Goal: Check status: Check status

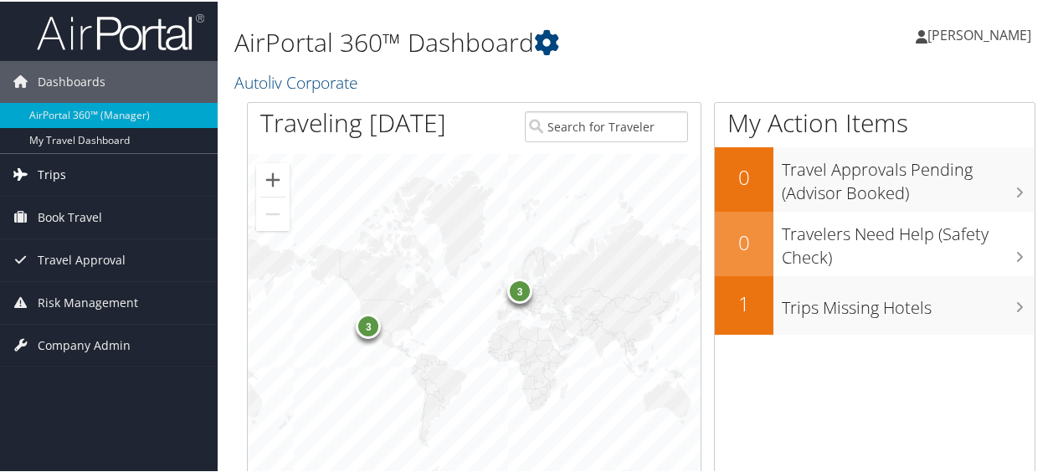
click at [13, 168] on icon at bounding box center [20, 172] width 25 height 25
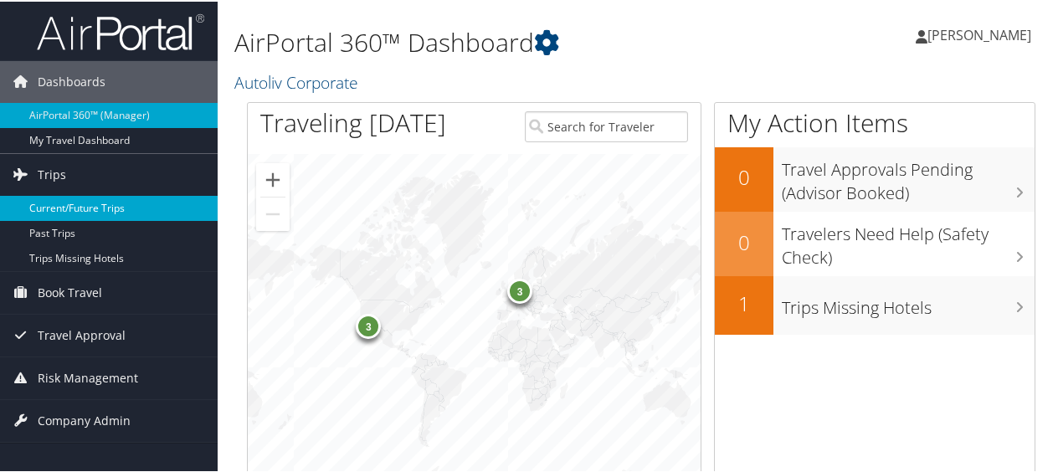
click at [45, 203] on link "Current/Future Trips" at bounding box center [109, 206] width 218 height 25
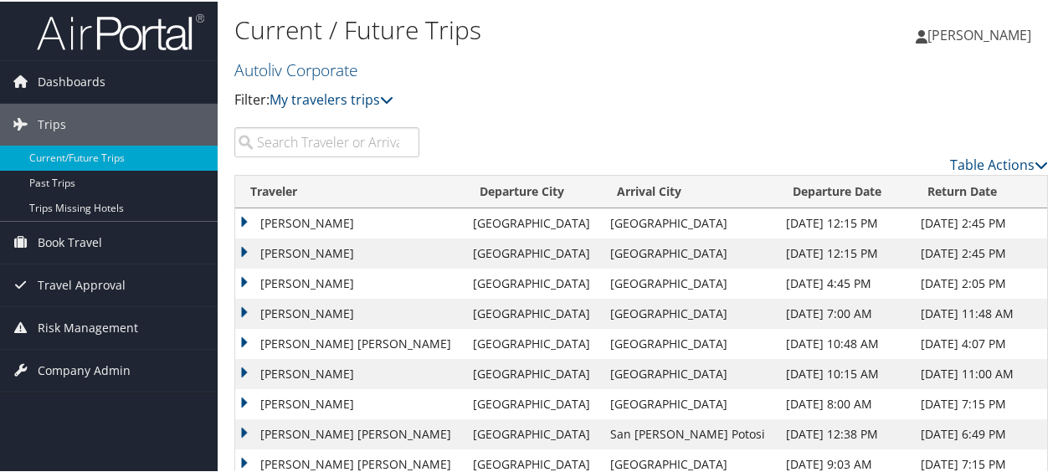
click at [378, 435] on td "MARC ANTHONY JUNG" at bounding box center [350, 433] width 230 height 30
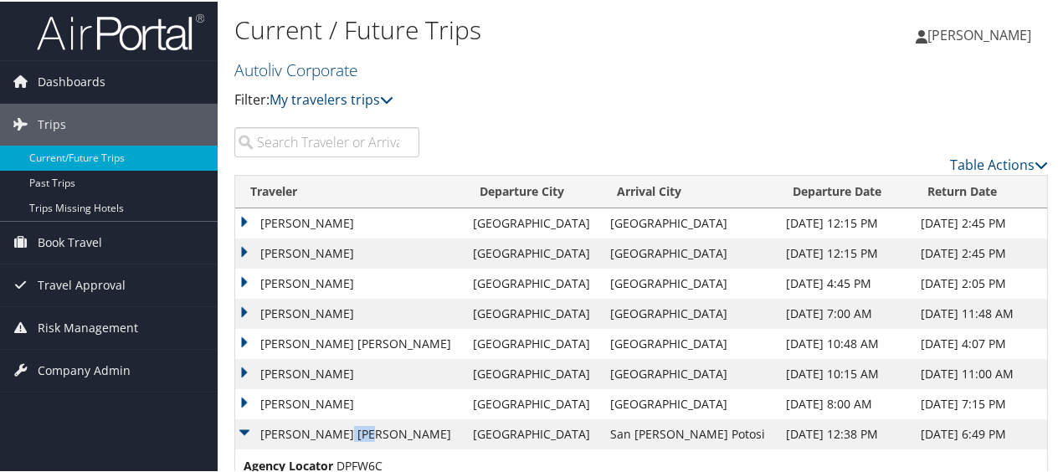
click at [378, 435] on td "MARC ANTHONY JUNG" at bounding box center [350, 433] width 230 height 30
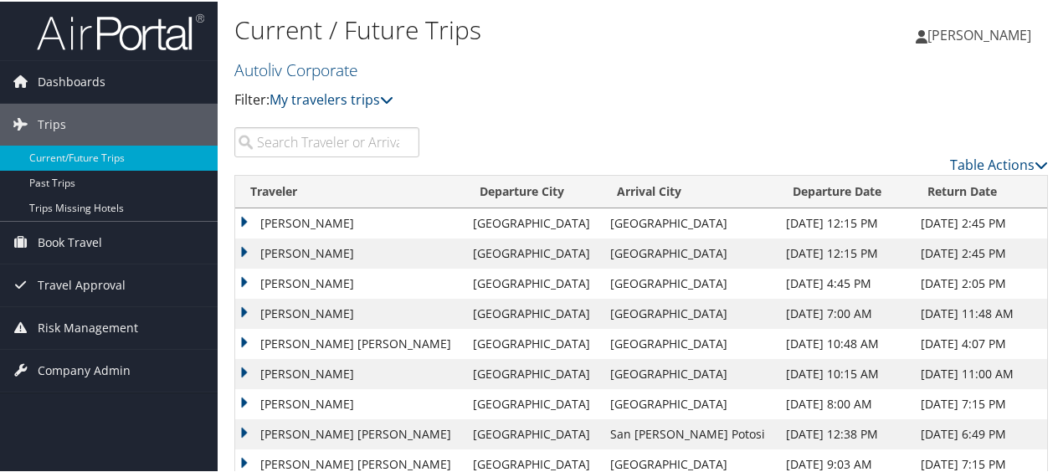
drag, startPoint x: 378, startPoint y: 435, endPoint x: 284, endPoint y: 427, distance: 94.2
click at [284, 427] on td "MARC ANTHONY JUNG" at bounding box center [350, 433] width 230 height 30
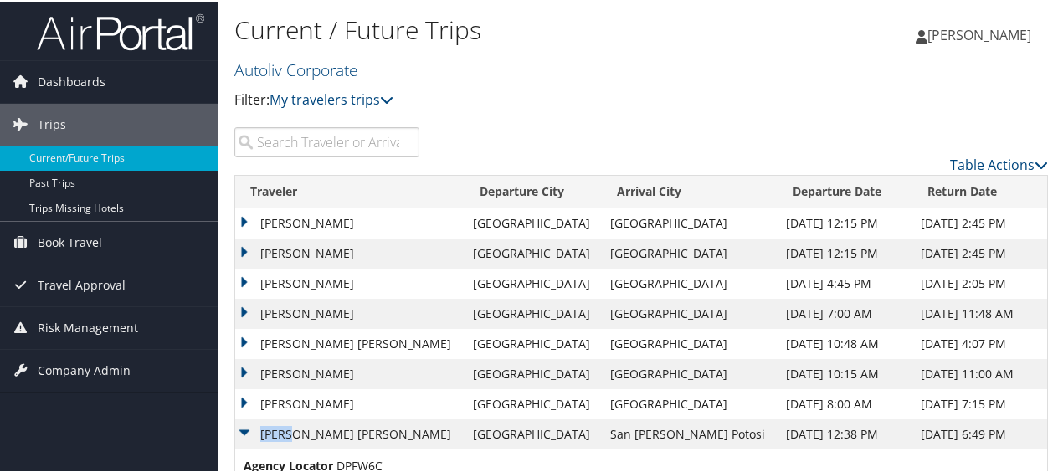
click at [284, 427] on td "MARC ANTHONY JUNG" at bounding box center [350, 433] width 230 height 30
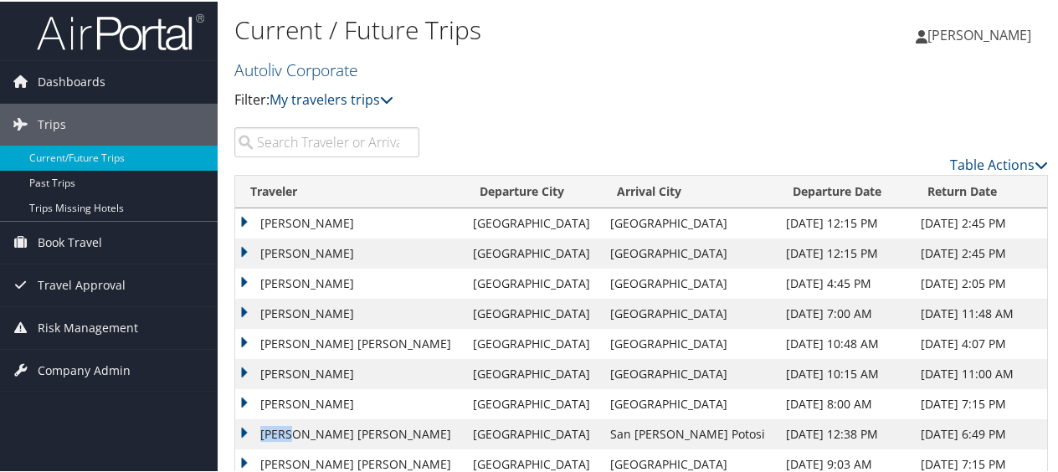
click at [284, 427] on td "MARC ANTHONY JUNG" at bounding box center [350, 433] width 230 height 30
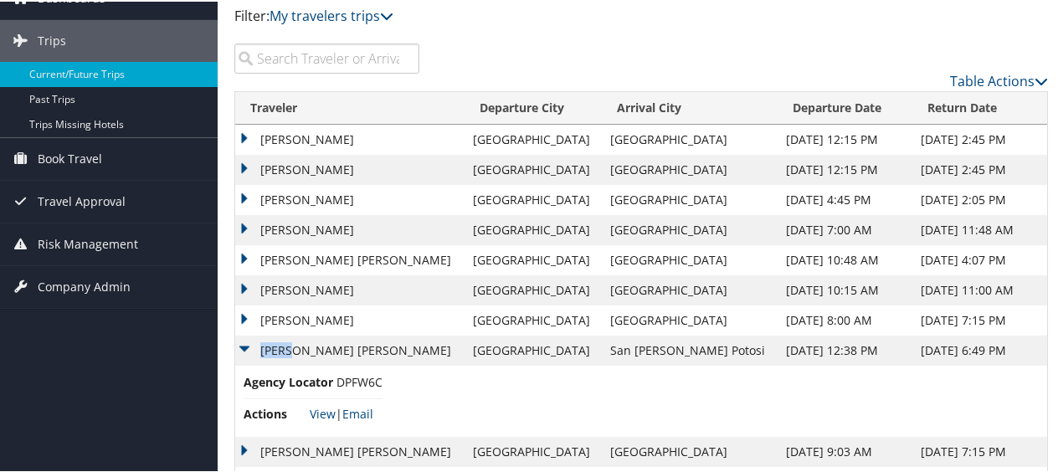
scroll to position [136, 0]
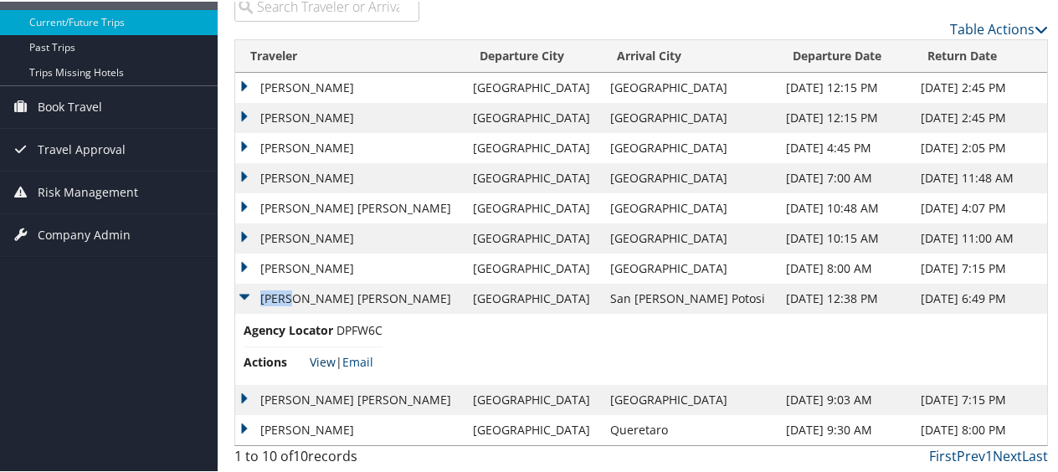
click at [315, 357] on link "View" at bounding box center [323, 361] width 26 height 16
click at [368, 239] on td "BURKHARD KARCZEWSKI" at bounding box center [350, 237] width 230 height 30
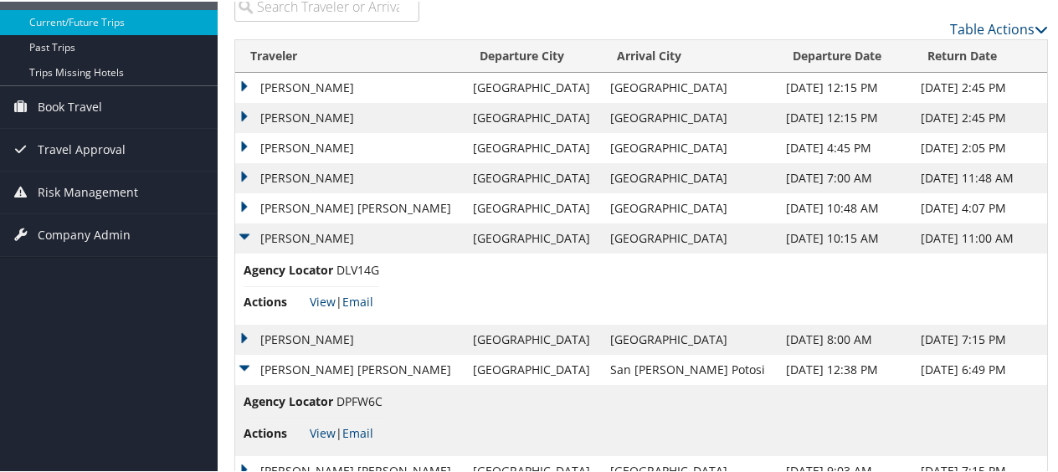
click at [368, 239] on td "[PERSON_NAME]" at bounding box center [350, 237] width 230 height 30
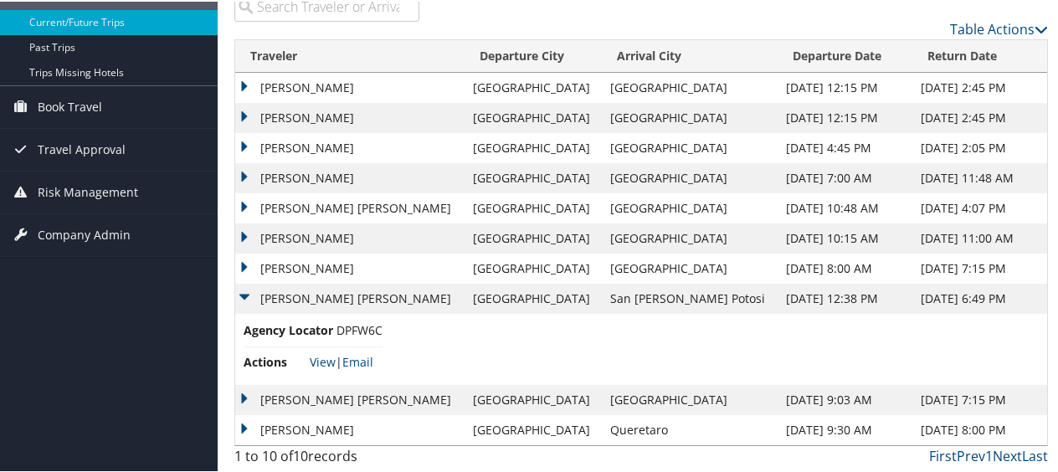
click at [243, 229] on td "[PERSON_NAME]" at bounding box center [350, 237] width 230 height 30
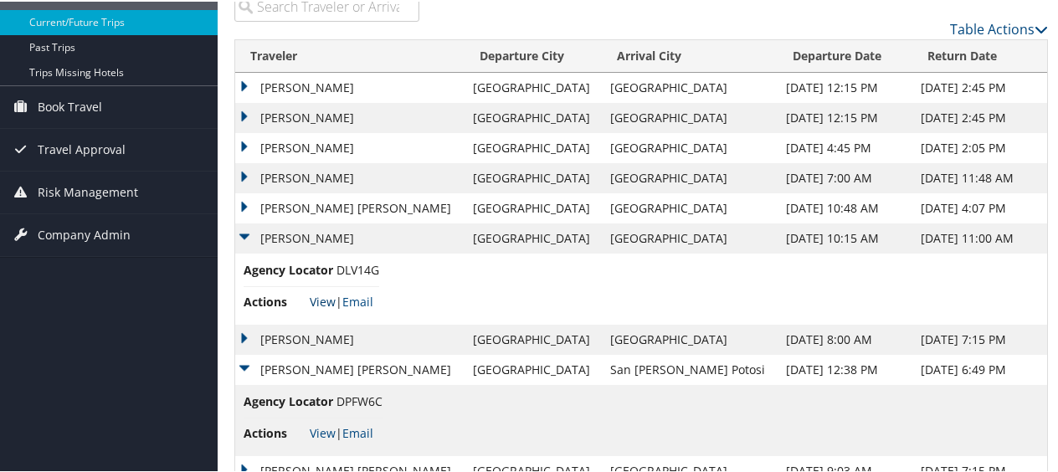
click at [330, 295] on link "View" at bounding box center [323, 300] width 26 height 16
click at [248, 176] on td "[PERSON_NAME]" at bounding box center [350, 177] width 230 height 30
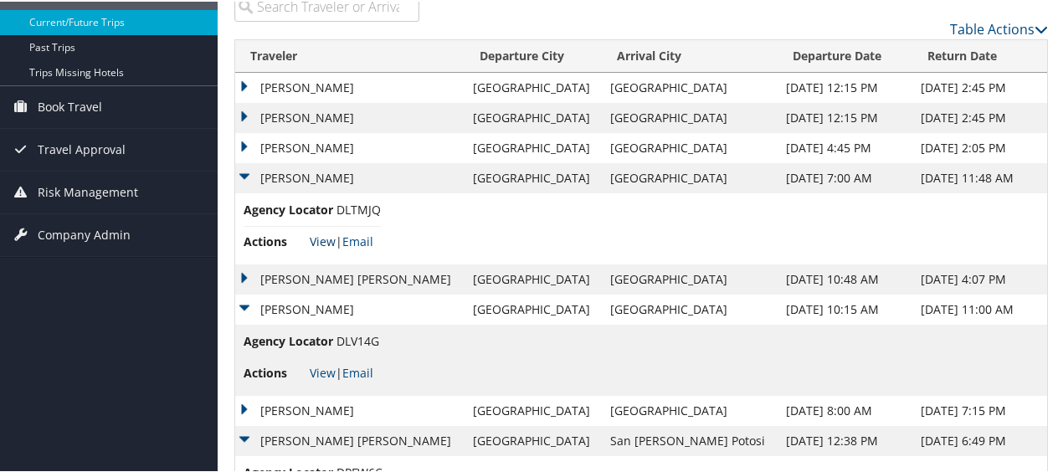
click at [326, 233] on link "View" at bounding box center [323, 240] width 26 height 16
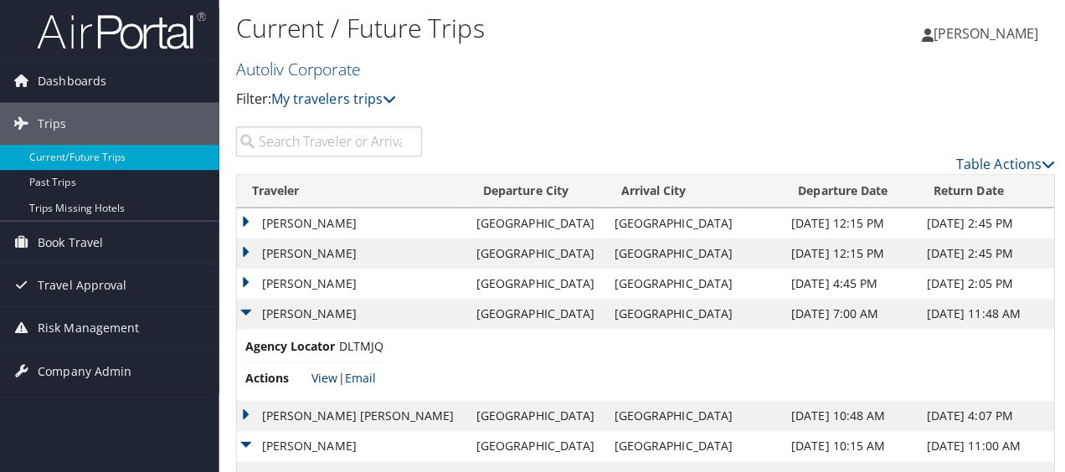
scroll to position [0, 0]
click at [286, 143] on input "search" at bounding box center [326, 141] width 185 height 30
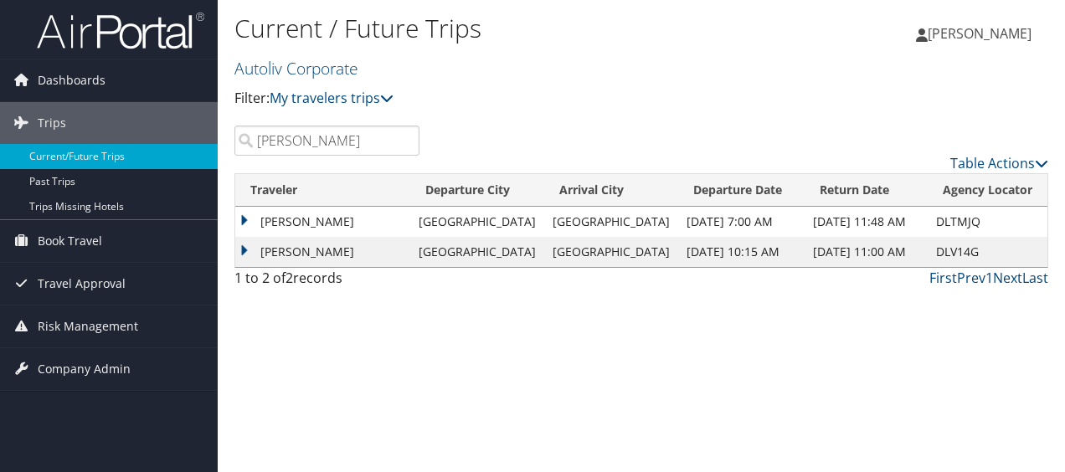
type input "burkhard karczewski"
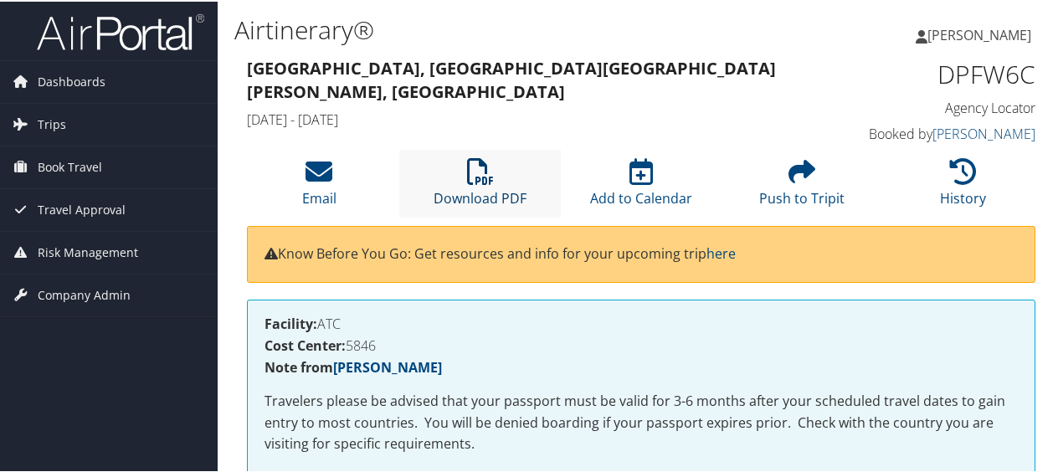
click at [481, 188] on link "Download PDF" at bounding box center [480, 186] width 93 height 40
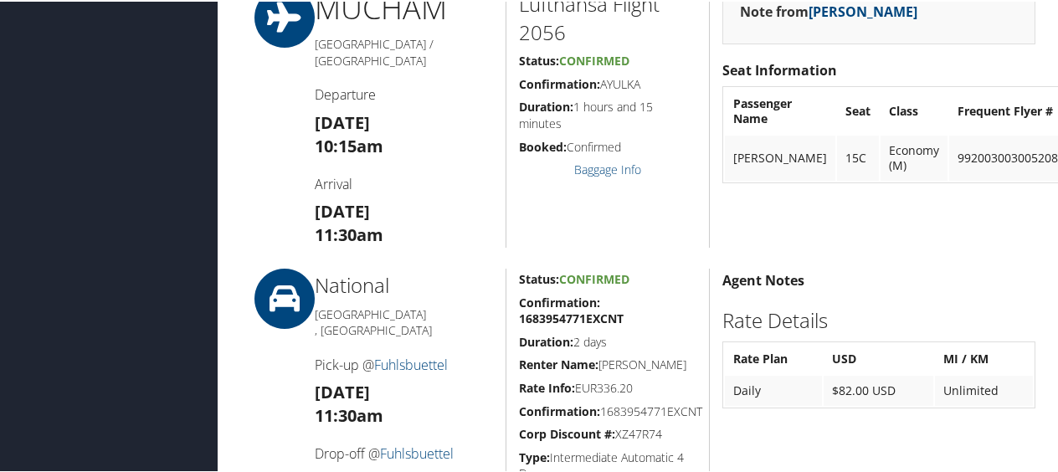
scroll to position [1089, 0]
